Goal: Task Accomplishment & Management: Use online tool/utility

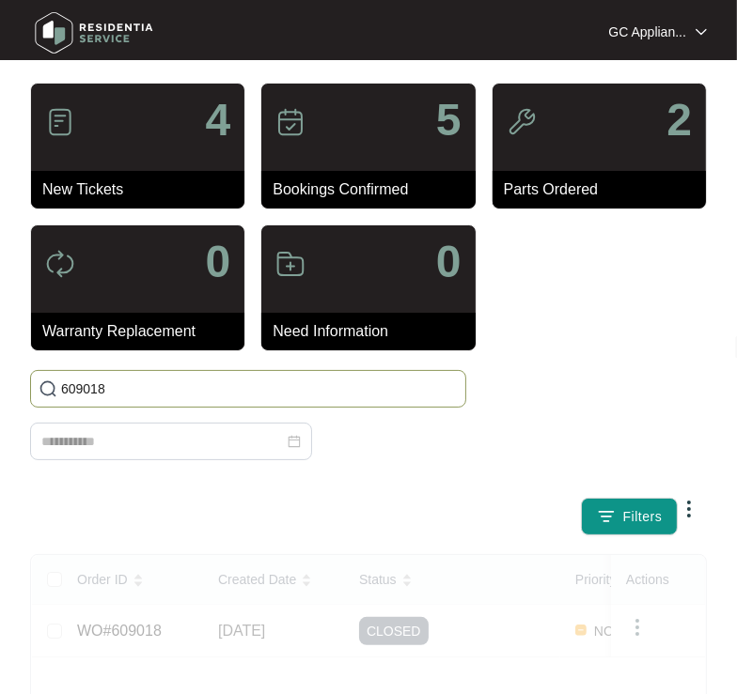
drag, startPoint x: 147, startPoint y: 373, endPoint x: 133, endPoint y: 380, distance: 14.7
click at [138, 376] on span "609018" at bounding box center [248, 389] width 436 height 38
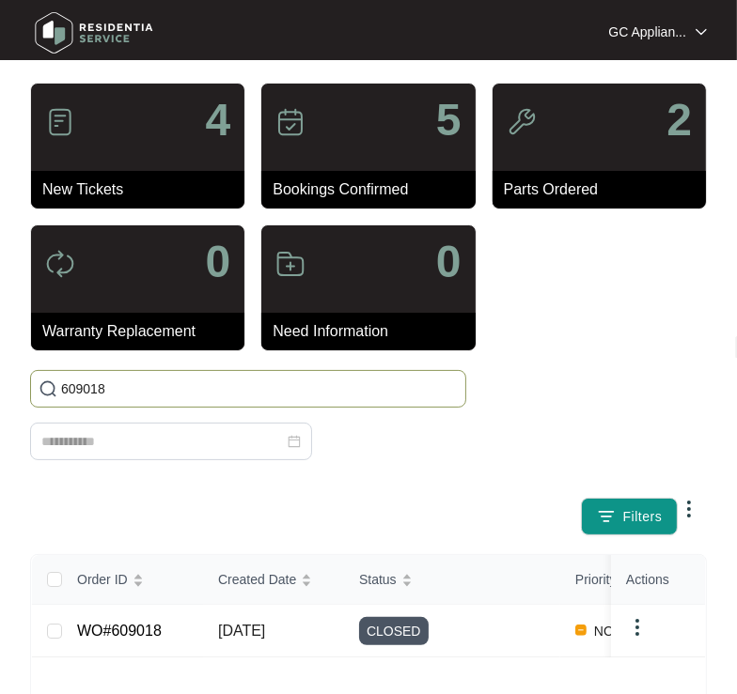
drag, startPoint x: 133, startPoint y: 387, endPoint x: -24, endPoint y: 398, distance: 158.3
click at [0, 398] on html "GC Appliance Service GC Applian... 4 New Tickets 5 Bookings Confirmed 2 Parts O…" at bounding box center [368, 459] width 737 height 918
type input "624694"
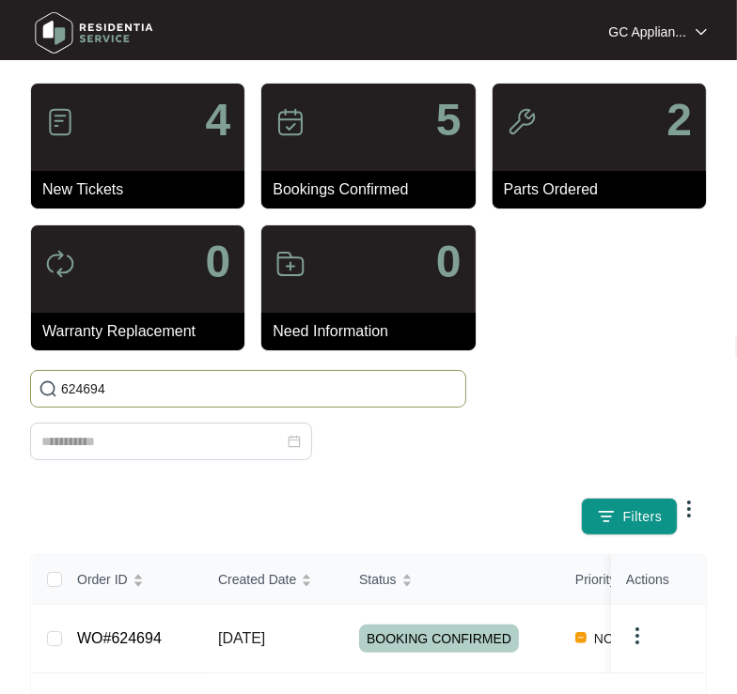
scroll to position [93, 0]
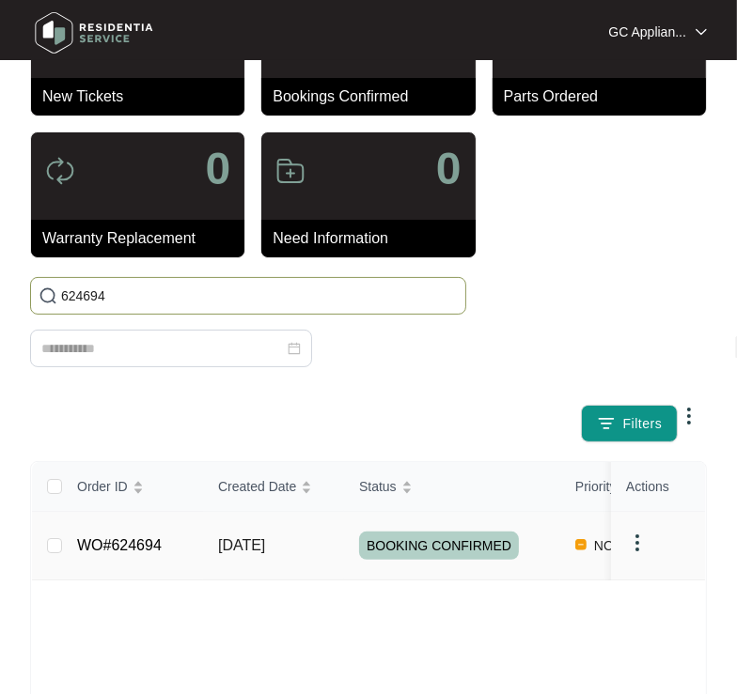
click at [136, 541] on link "WO#624694" at bounding box center [119, 545] width 85 height 16
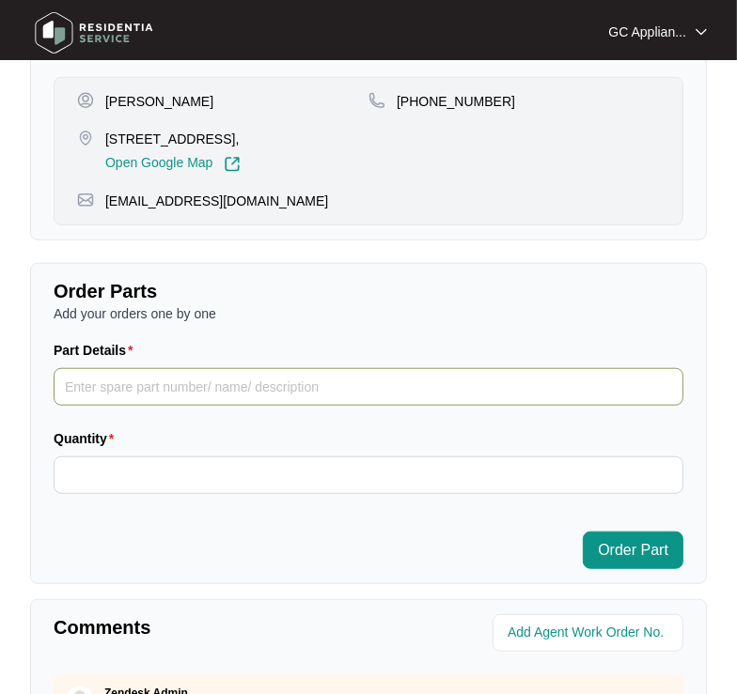
scroll to position [845, 0]
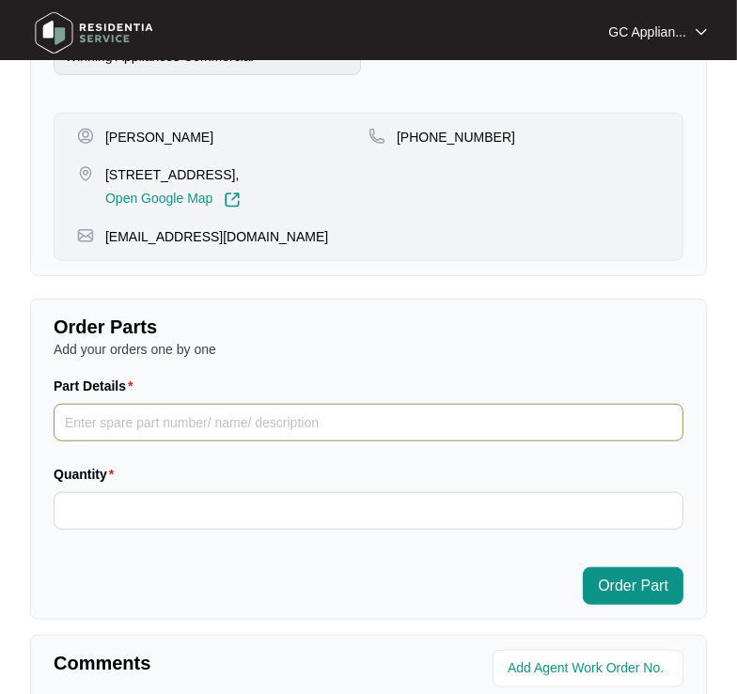
click at [188, 423] on input "Part Details" at bounding box center [369, 423] width 630 height 38
paste input "SP13274 COOLING FAN"
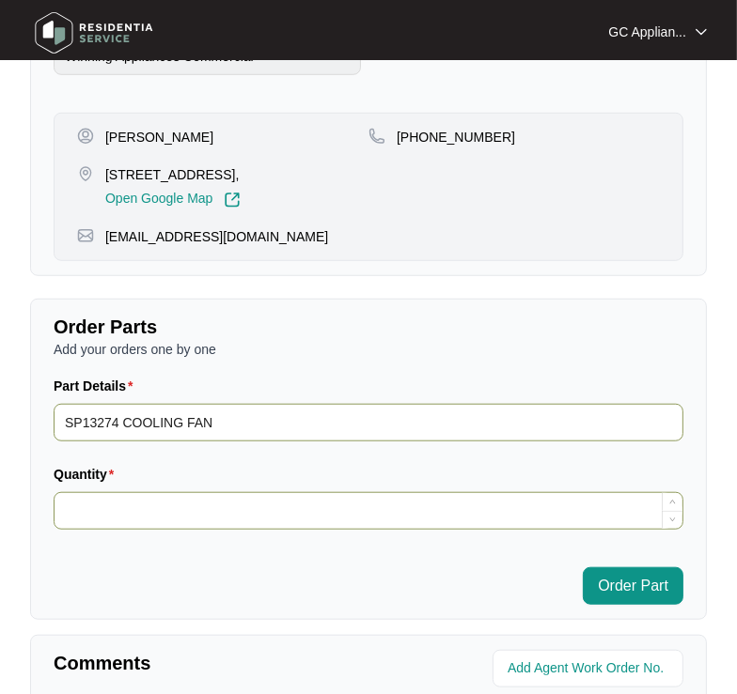
type input "SP13274 COOLING FAN"
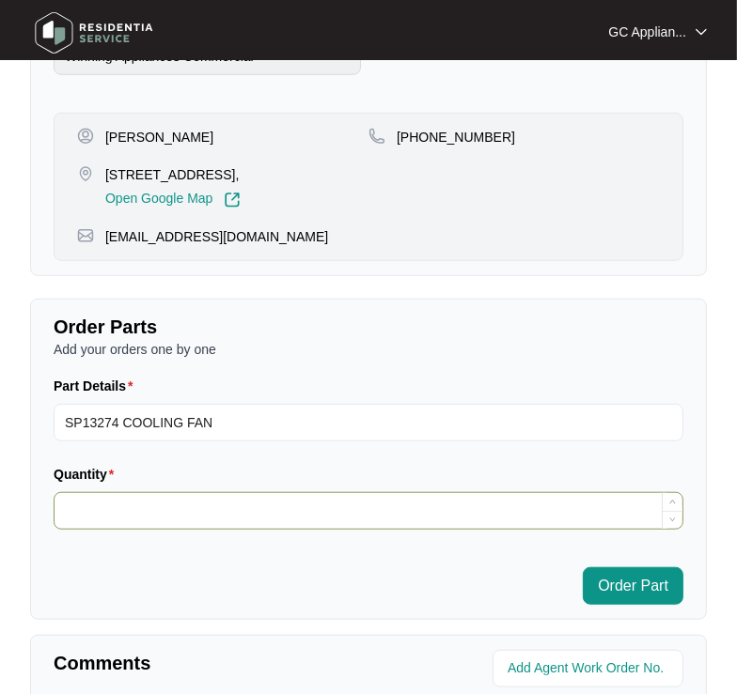
click at [194, 505] on input "Quantity" at bounding box center [368, 511] width 628 height 36
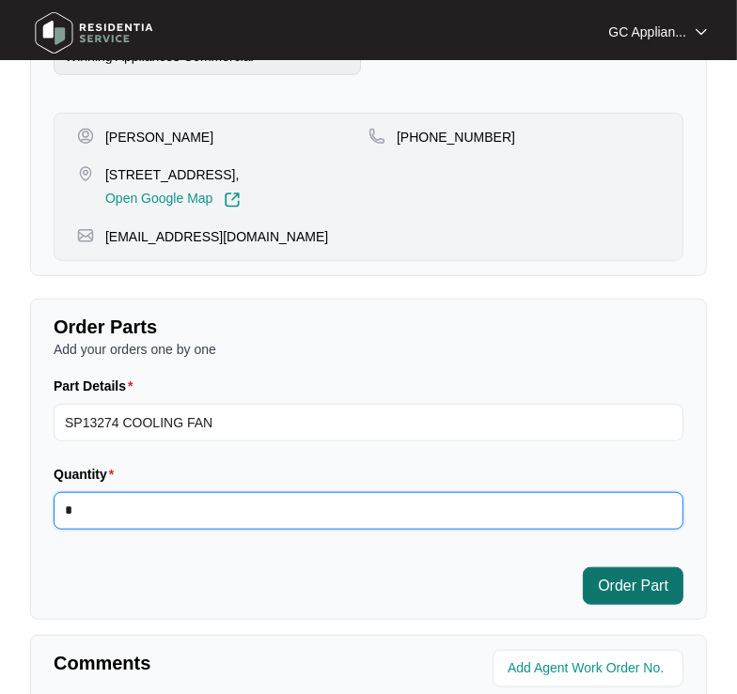
type input "*"
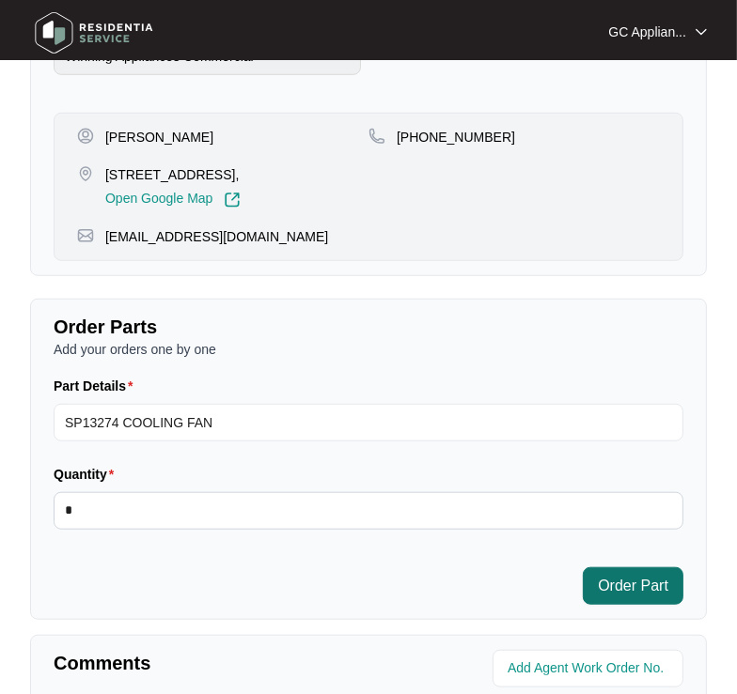
click at [630, 582] on span "Order Part" at bounding box center [633, 586] width 70 height 23
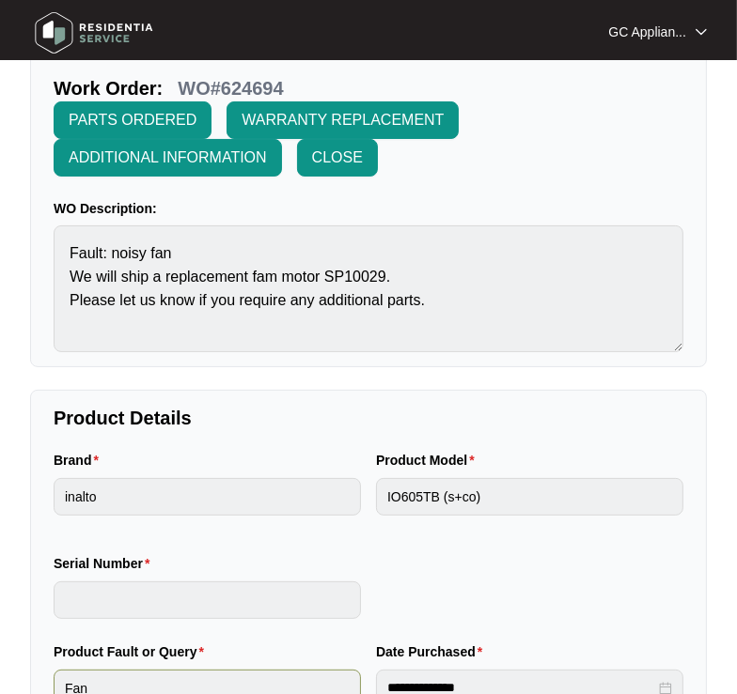
scroll to position [0, 0]
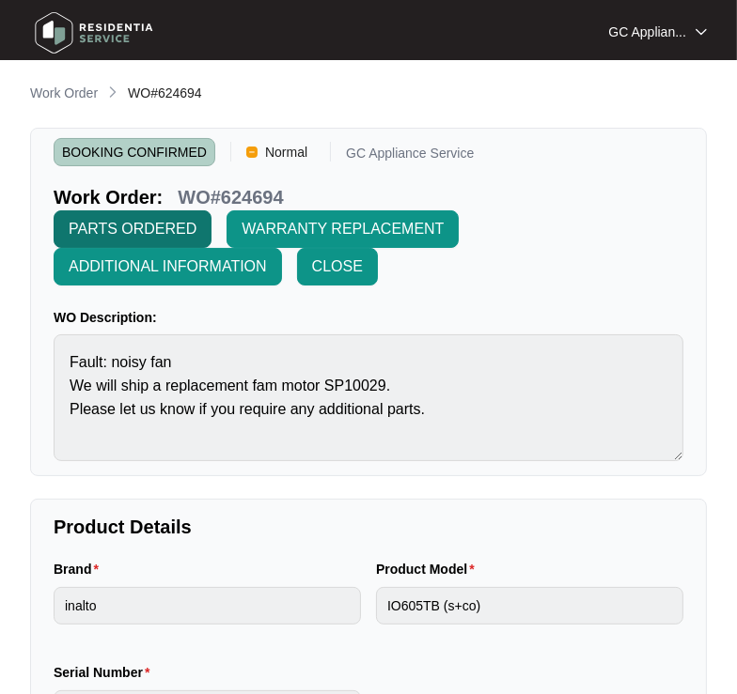
click at [127, 226] on span "PARTS ORDERED" at bounding box center [133, 229] width 128 height 23
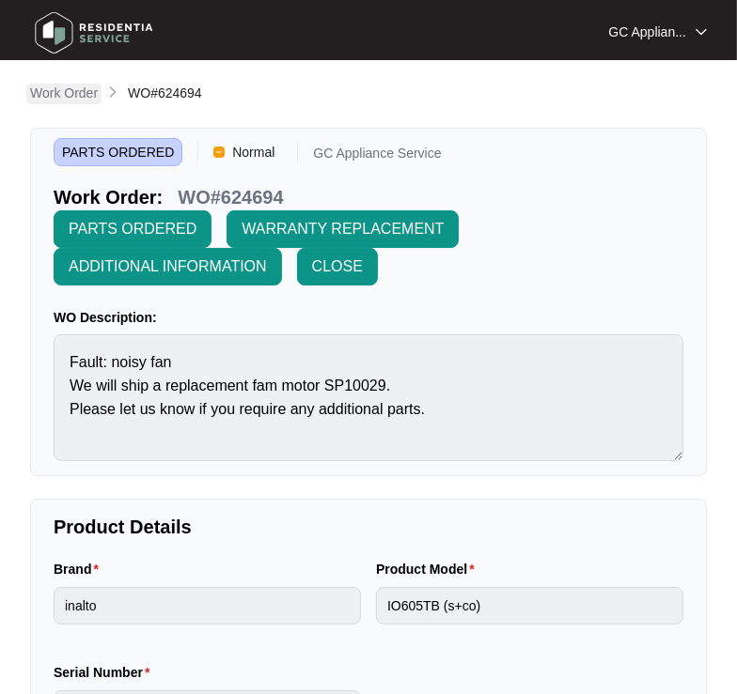
click at [58, 88] on p "Work Order" at bounding box center [64, 93] width 68 height 19
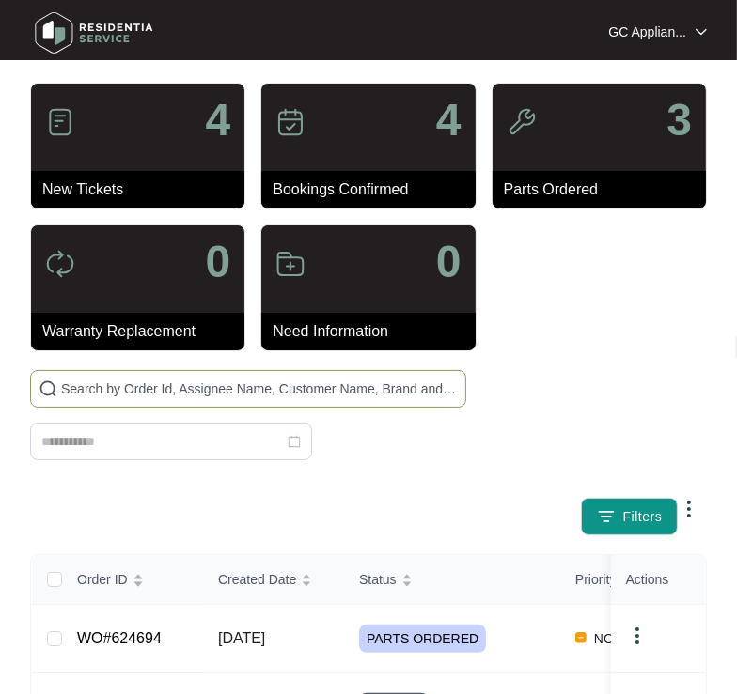
click at [113, 385] on input "text" at bounding box center [259, 389] width 397 height 21
click at [94, 388] on input "text" at bounding box center [259, 389] width 397 height 21
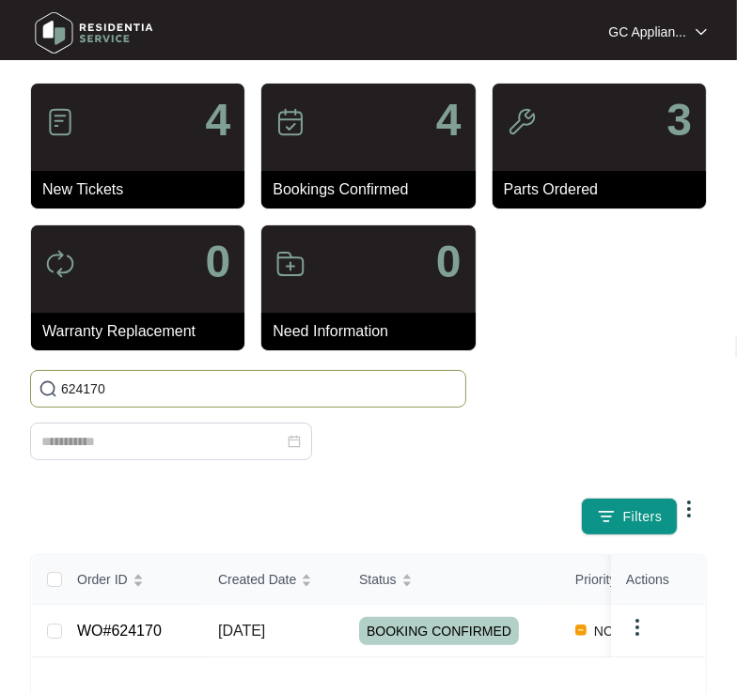
type input "624170"
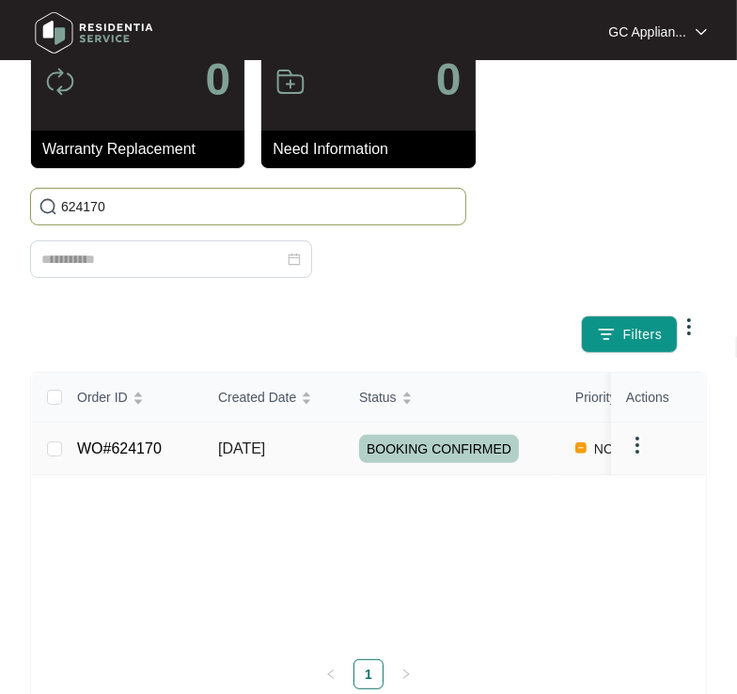
scroll to position [187, 0]
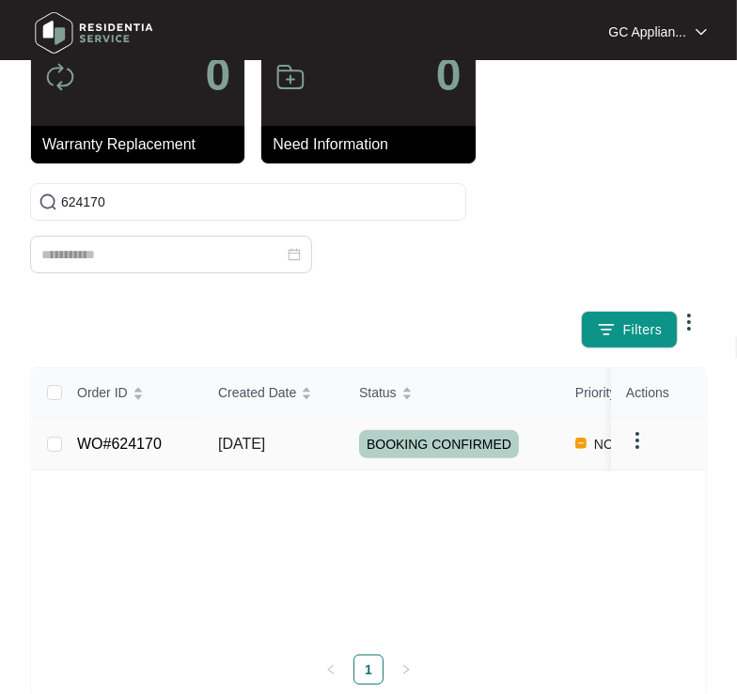
click at [105, 448] on link "WO#624170" at bounding box center [119, 444] width 85 height 16
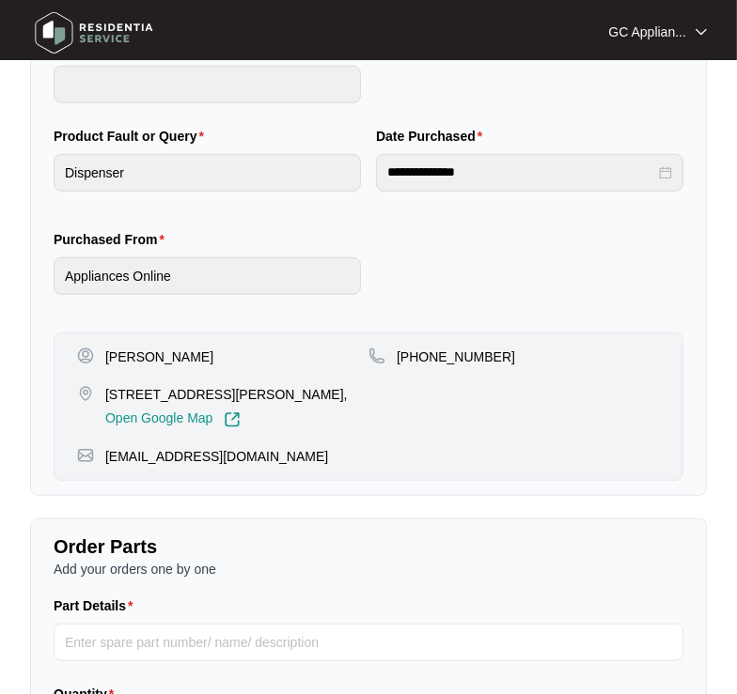
scroll to position [359, 0]
